Goal: Information Seeking & Learning: Learn about a topic

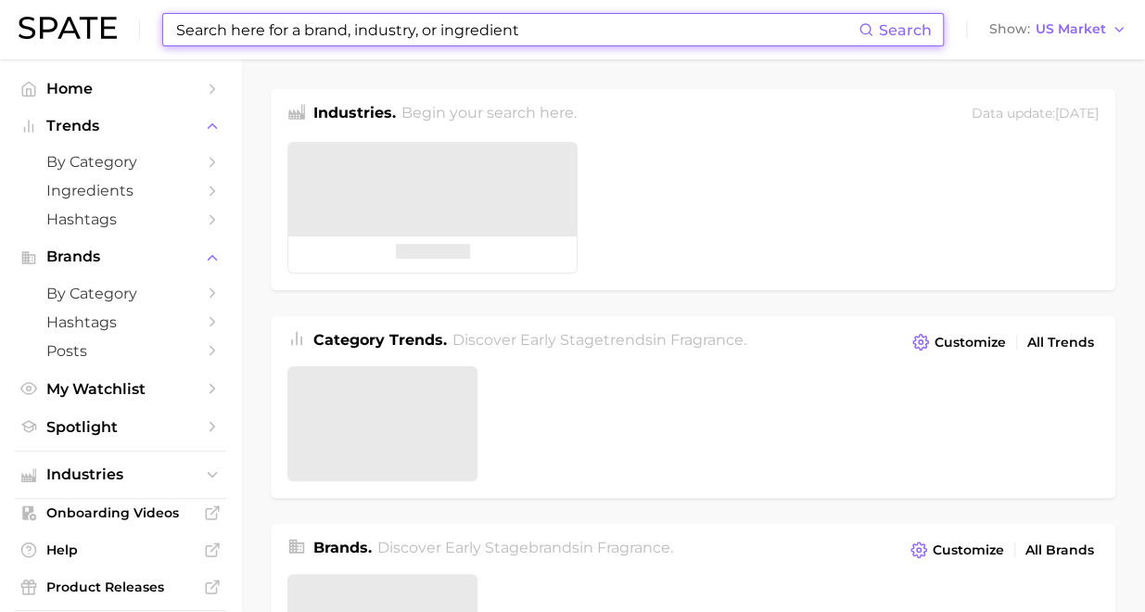
click at [347, 41] on input at bounding box center [516, 30] width 684 height 32
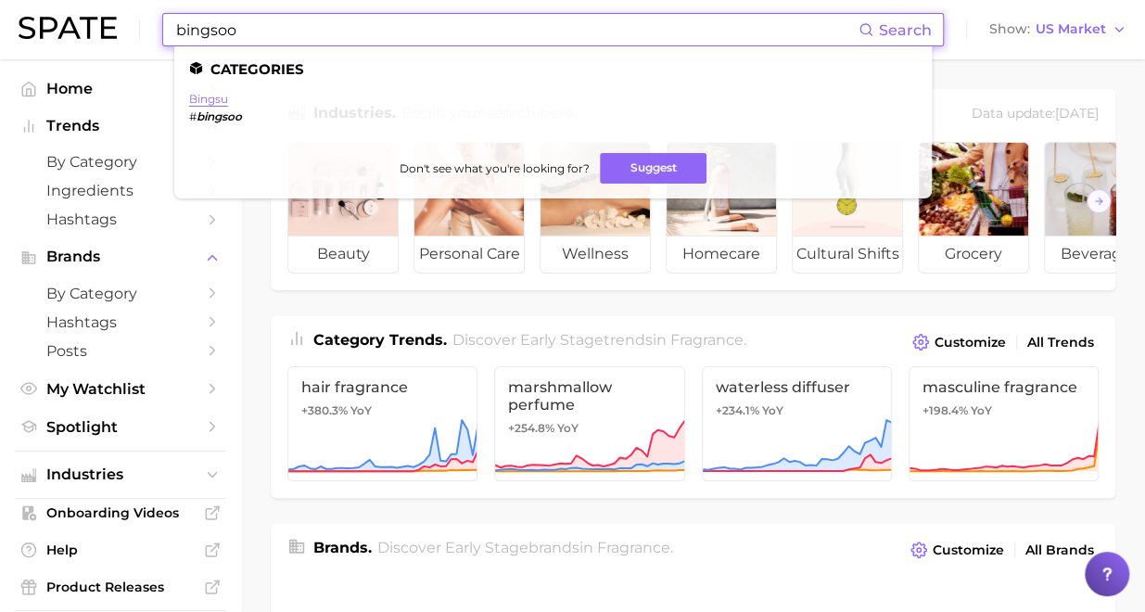
type input "bingsoo"
click at [224, 102] on link "bingsu" at bounding box center [208, 99] width 39 height 14
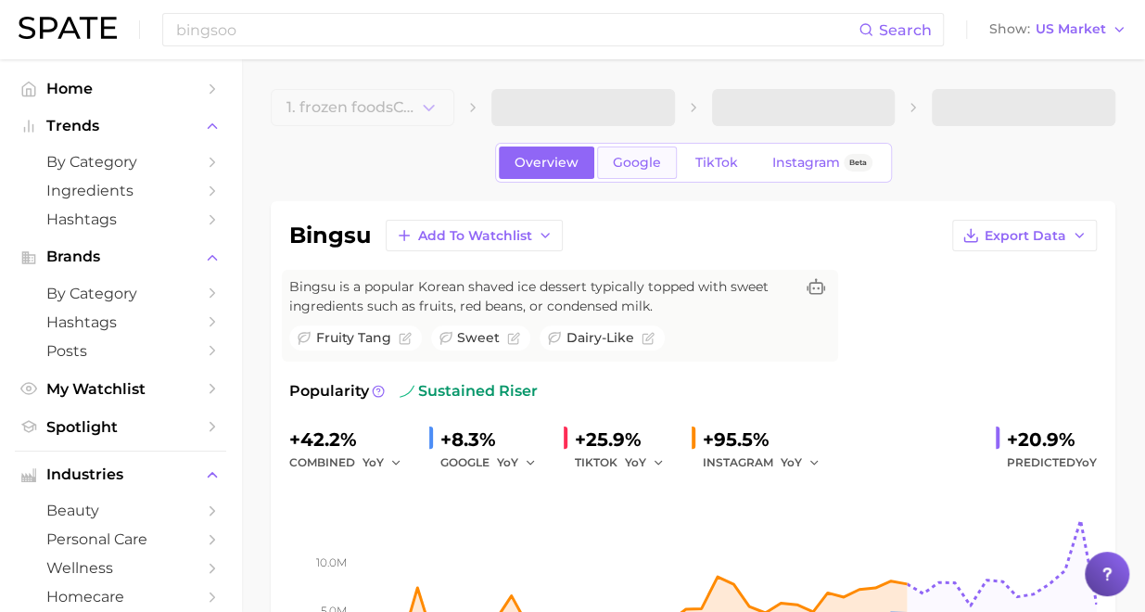
click at [633, 170] on link "Google" at bounding box center [637, 162] width 80 height 32
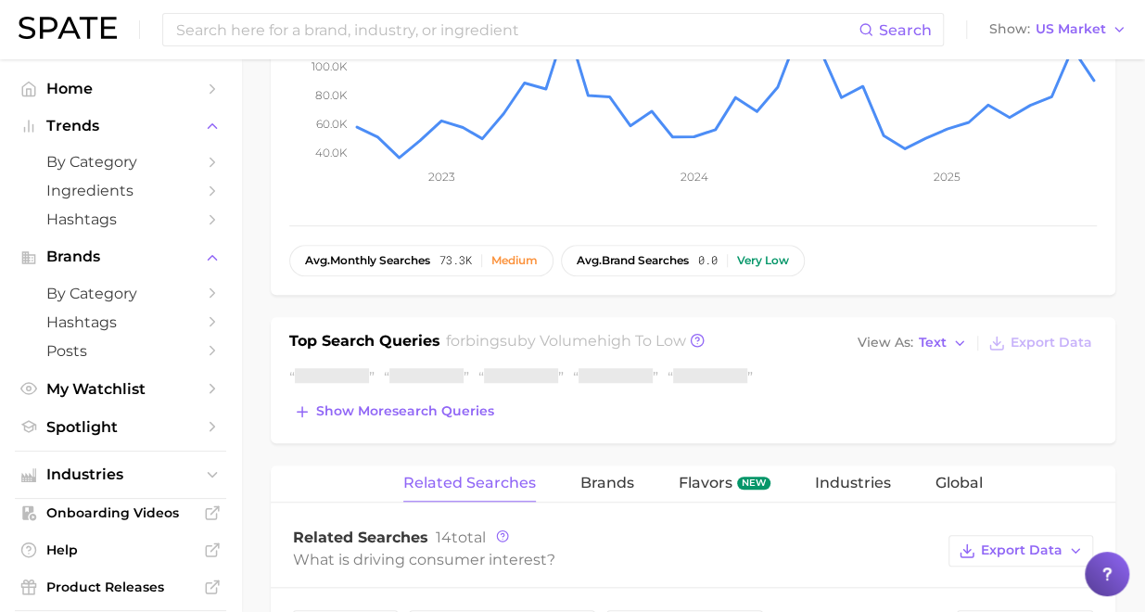
scroll to position [527, 0]
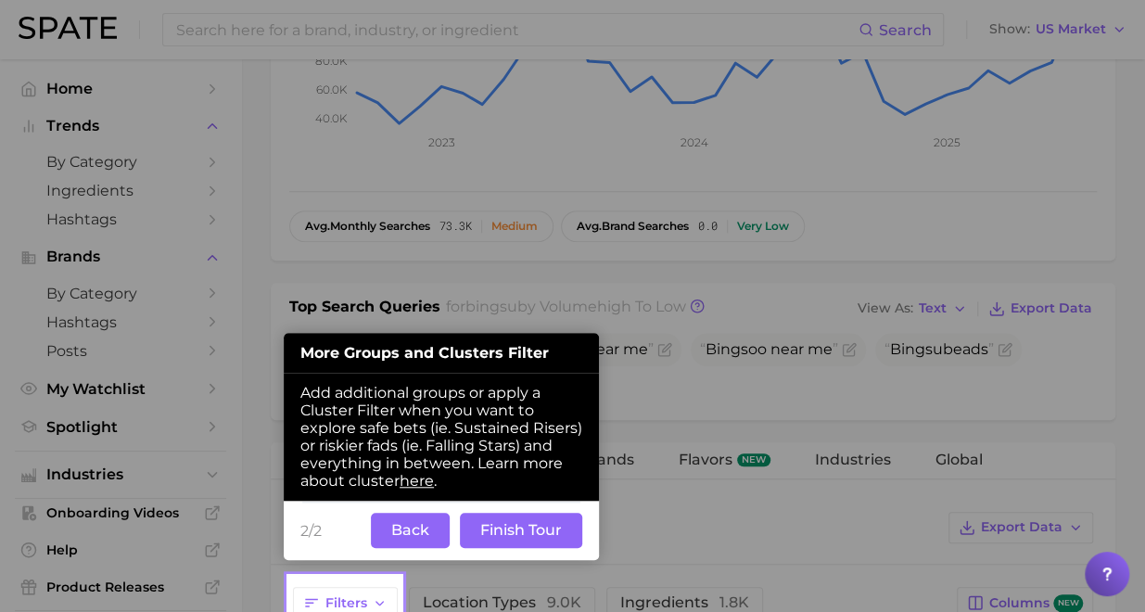
click at [413, 522] on button "Back" at bounding box center [410, 530] width 79 height 35
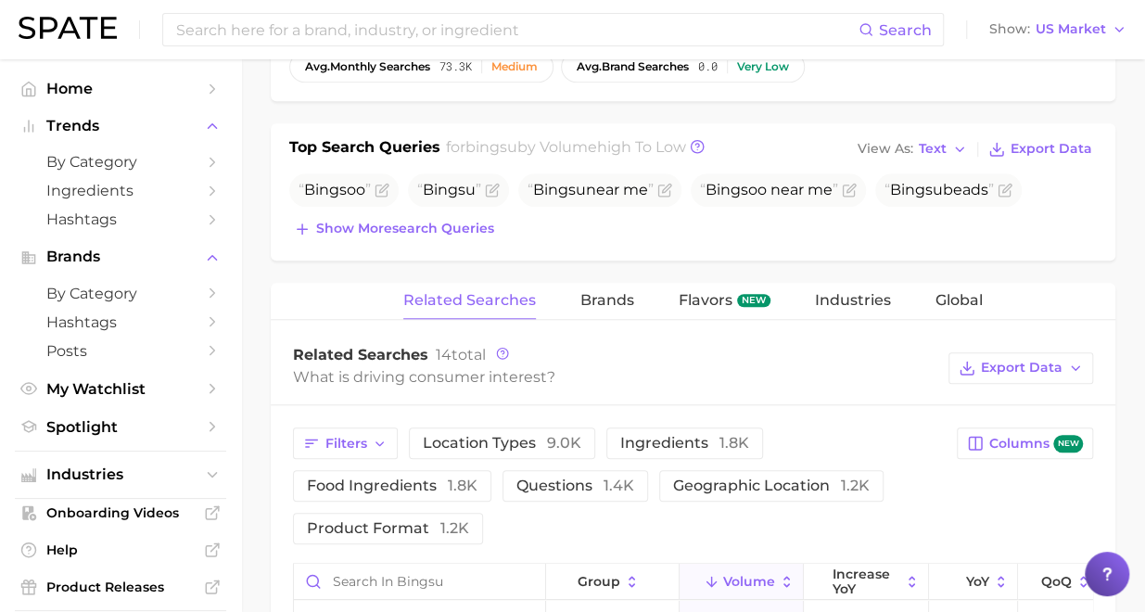
scroll to position [897, 0]
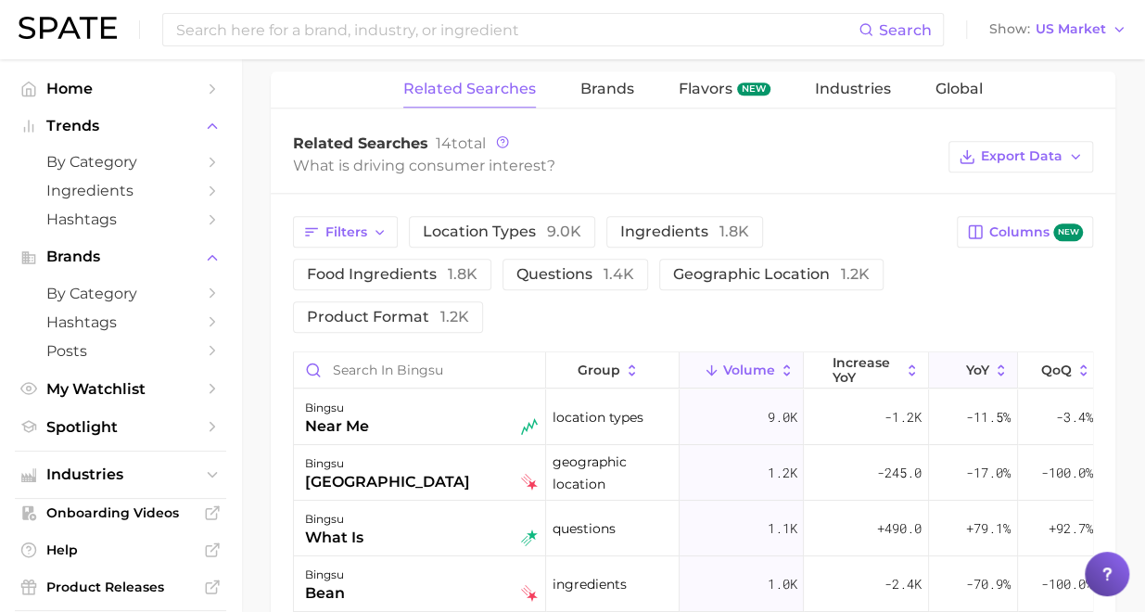
click at [955, 362] on icon at bounding box center [954, 370] width 17 height 17
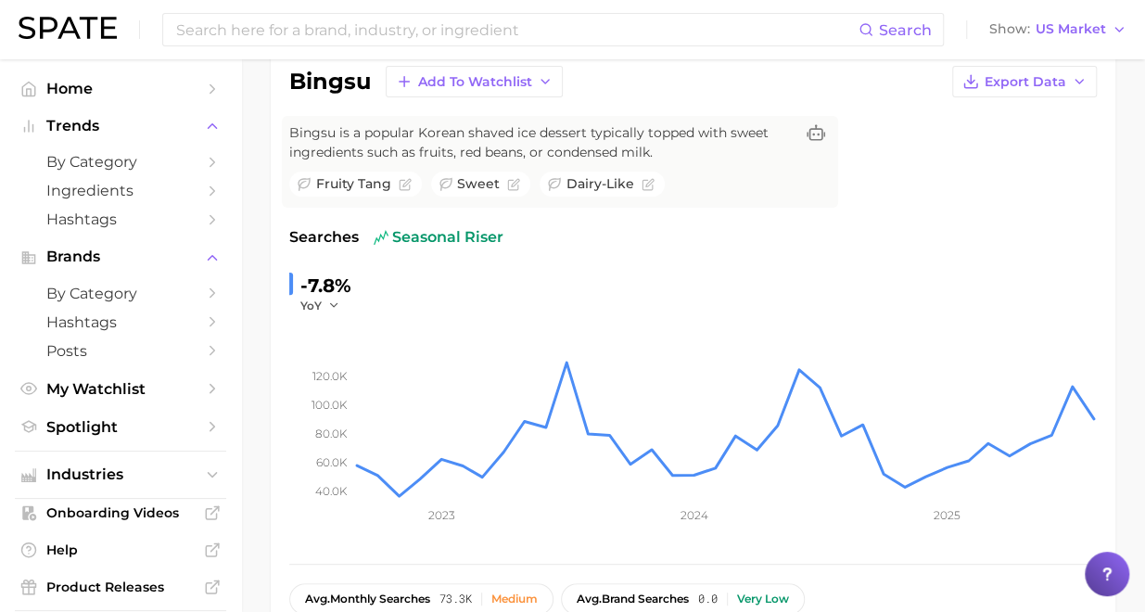
scroll to position [0, 0]
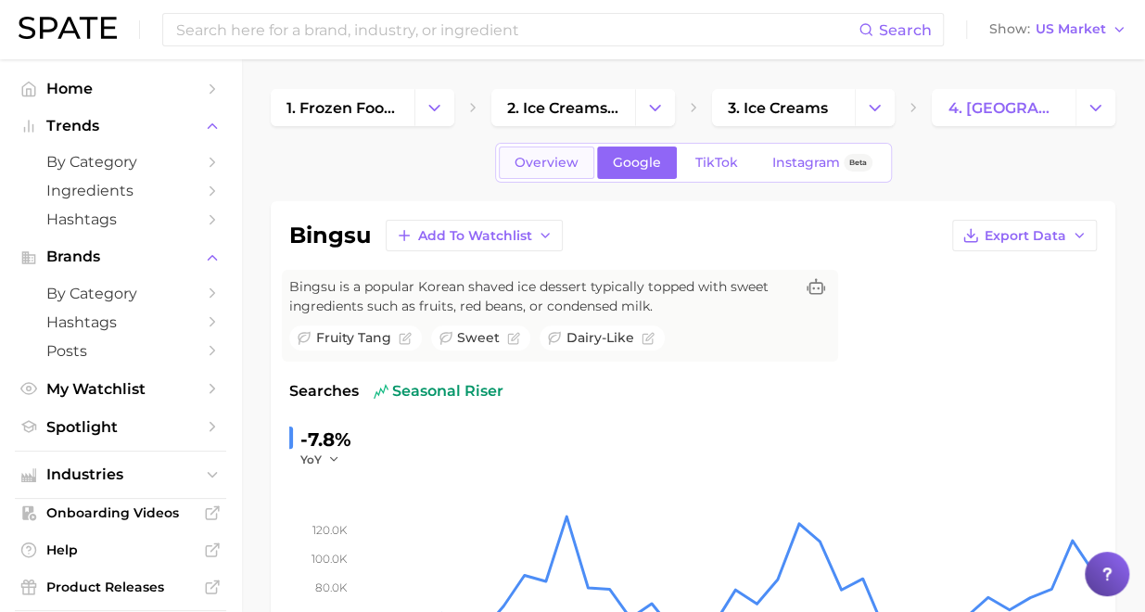
click at [552, 158] on span "Overview" at bounding box center [547, 163] width 64 height 16
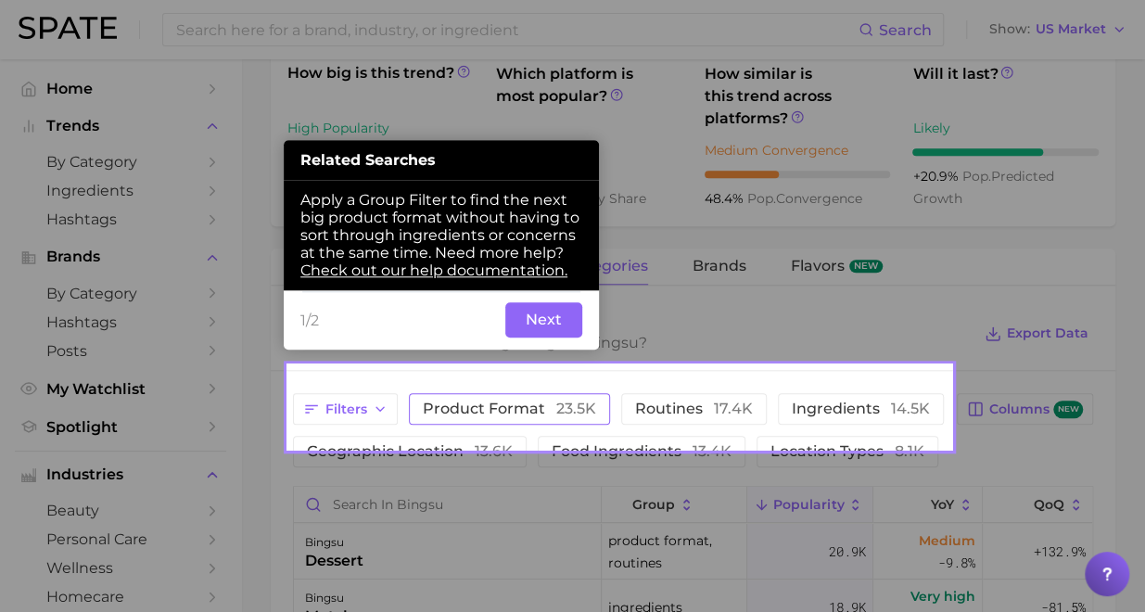
scroll to position [704, 0]
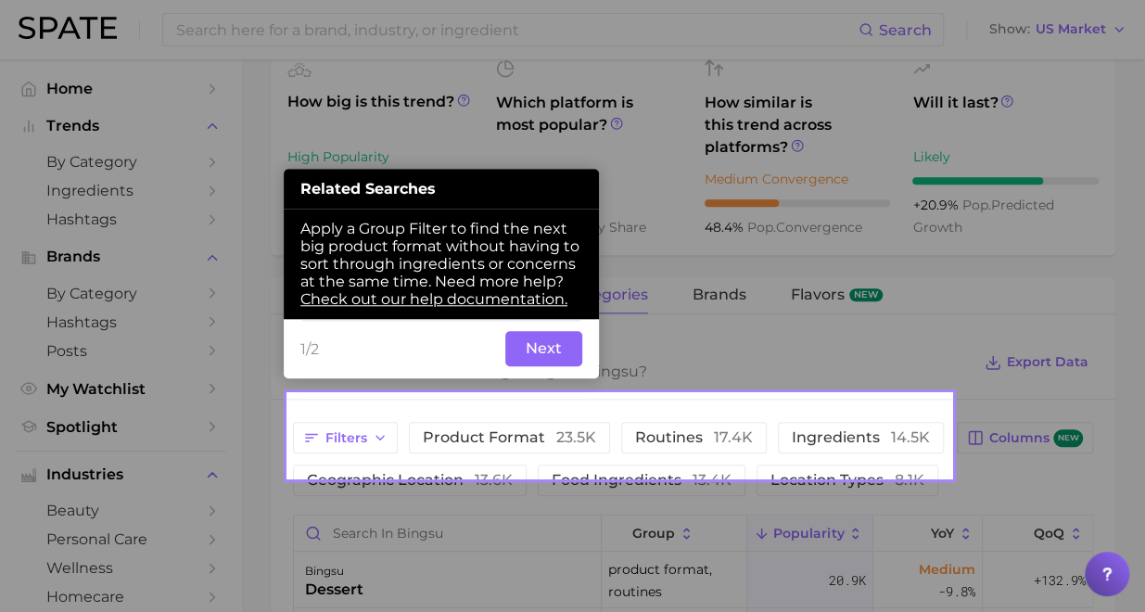
click at [532, 361] on button "Next" at bounding box center [543, 348] width 77 height 35
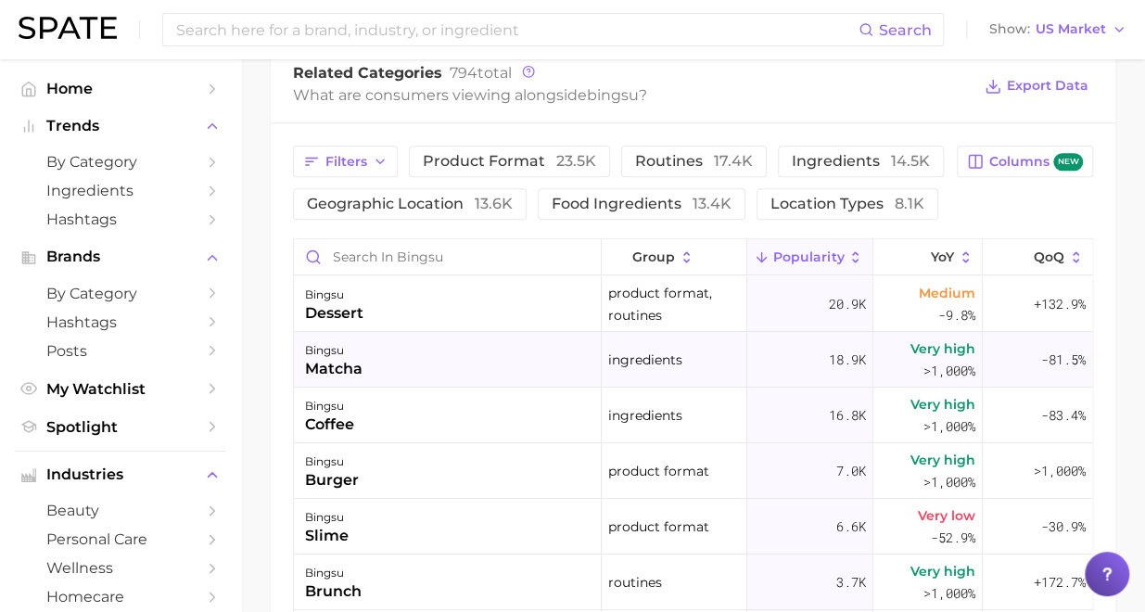
scroll to position [982, 0]
